Goal: Information Seeking & Learning: Learn about a topic

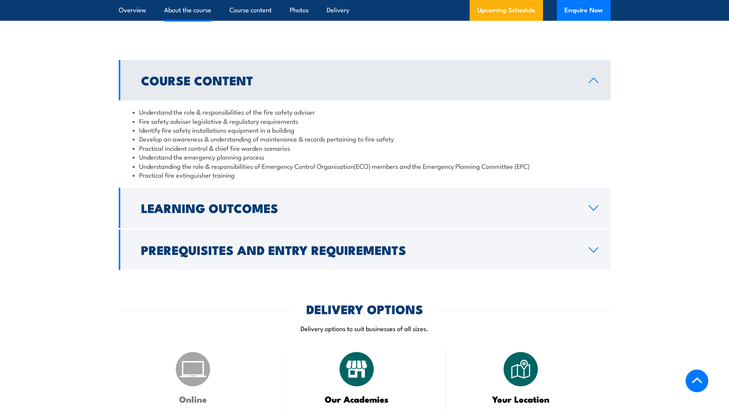
scroll to position [653, 0]
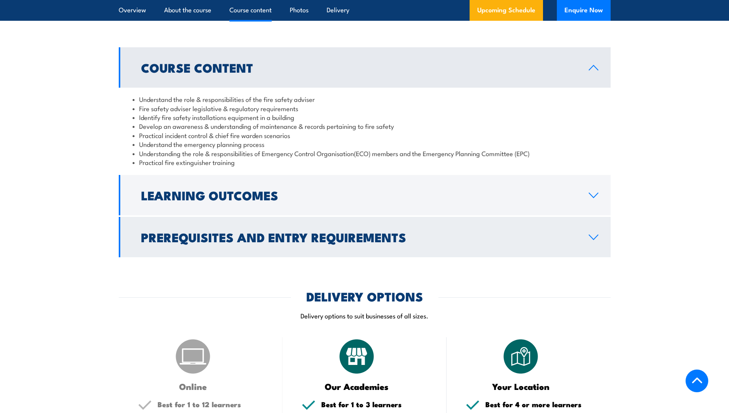
click at [295, 242] on h2 "Prerequisites and Entry Requirements" at bounding box center [358, 236] width 435 height 11
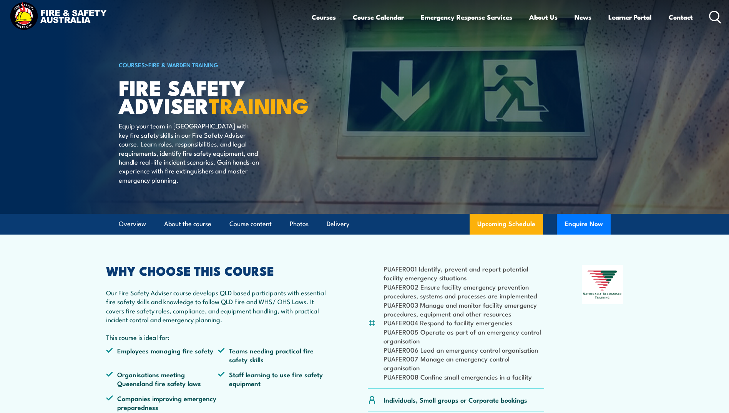
scroll to position [0, 0]
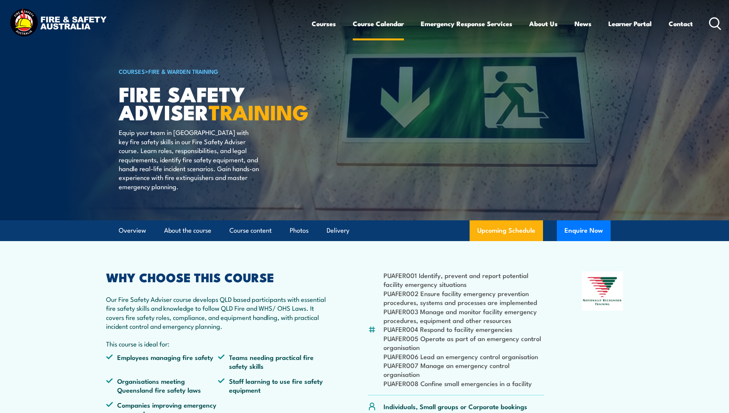
click at [373, 21] on link "Course Calendar" at bounding box center [378, 23] width 51 height 20
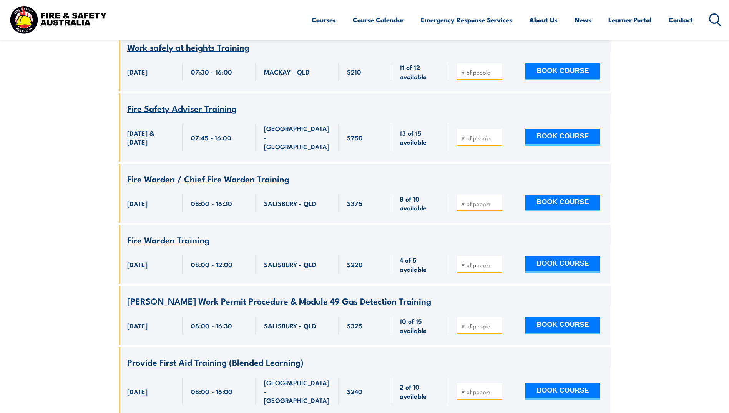
scroll to position [5262, 0]
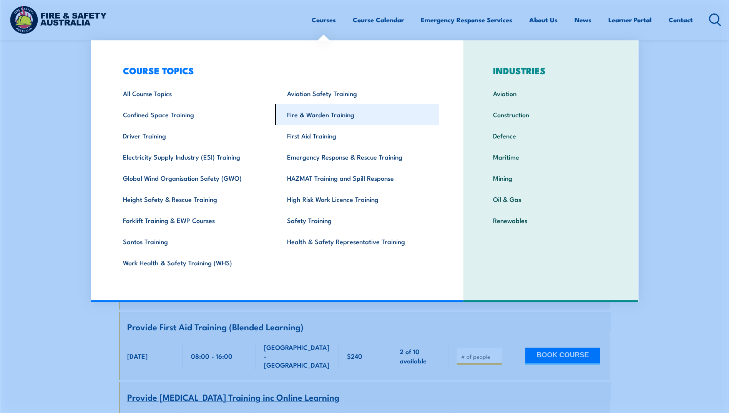
click at [322, 111] on link "Fire & Warden Training" at bounding box center [357, 114] width 164 height 21
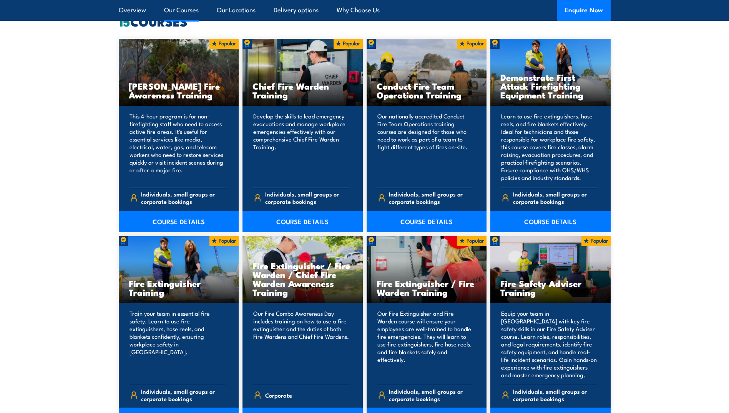
scroll to position [653, 0]
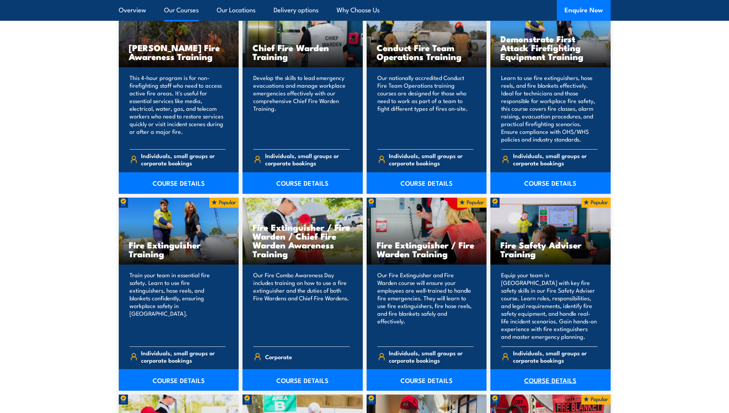
click at [532, 379] on link "COURSE DETAILS" at bounding box center [550, 380] width 120 height 22
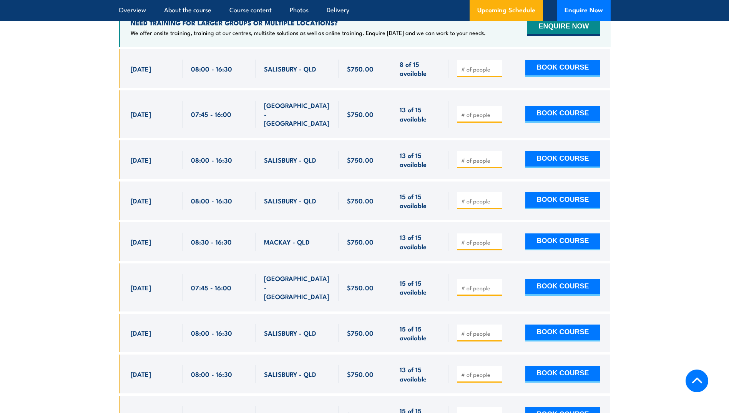
scroll to position [1306, 0]
